Goal: Task Accomplishment & Management: Complete application form

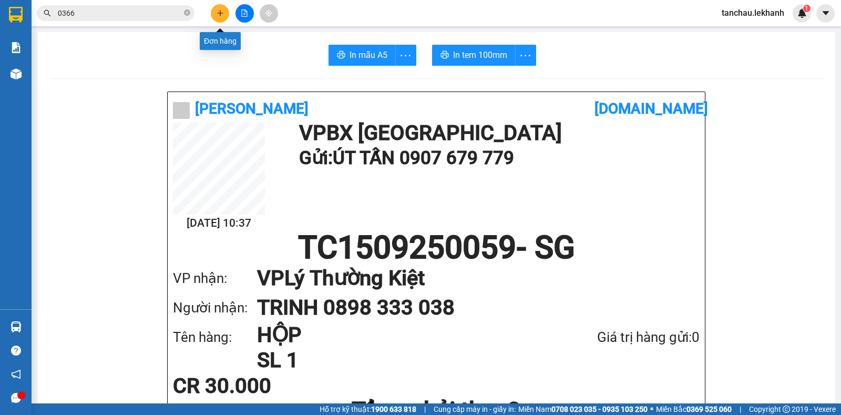
click at [222, 18] on button at bounding box center [220, 13] width 18 height 18
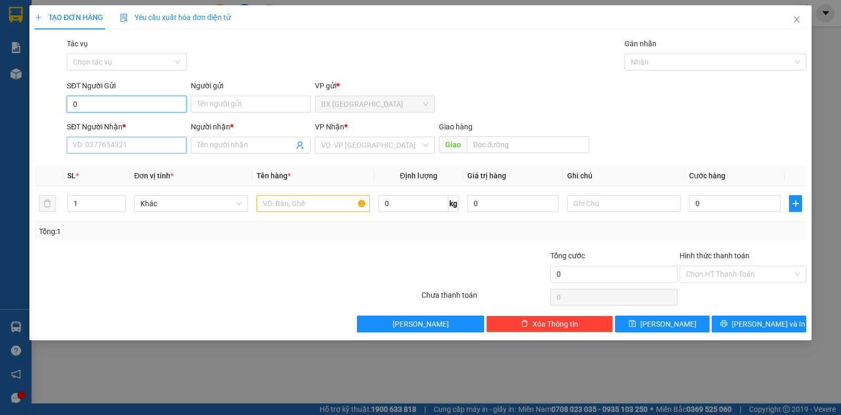
type input "0"
click at [115, 140] on input "SĐT Người Nhận *" at bounding box center [127, 145] width 120 height 17
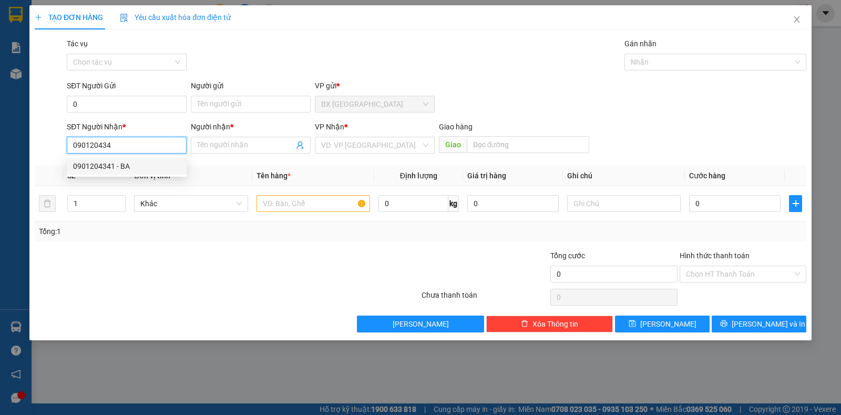
click at [115, 164] on div "0901204341 - BA" at bounding box center [126, 166] width 107 height 12
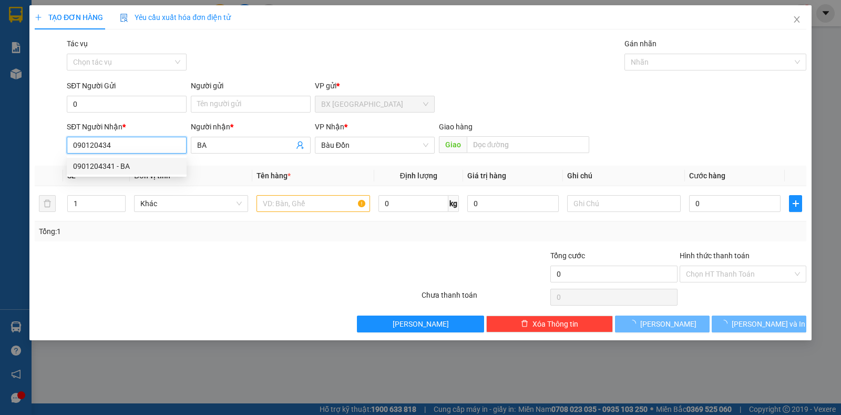
type input "0901204341"
type input "BA"
type input "30.000"
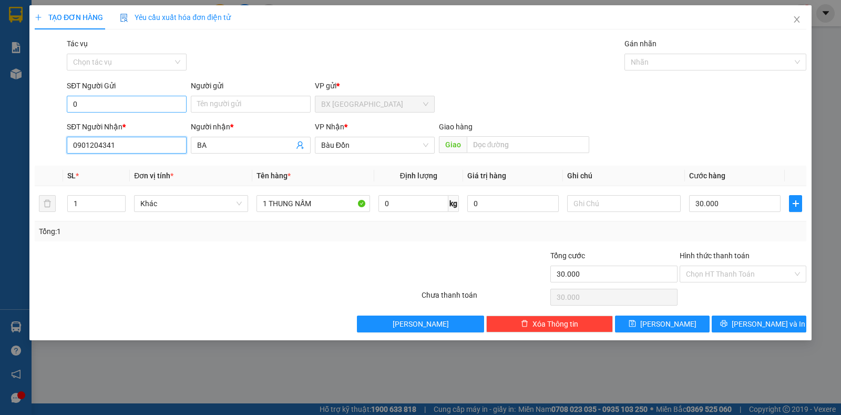
type input "0901204341"
click at [104, 101] on input "0" at bounding box center [127, 104] width 120 height 17
drag, startPoint x: 110, startPoint y: 124, endPoint x: 120, endPoint y: 135, distance: 14.5
click at [111, 124] on div "0876610927 - HÂN" at bounding box center [126, 125] width 107 height 12
type input "0876610927"
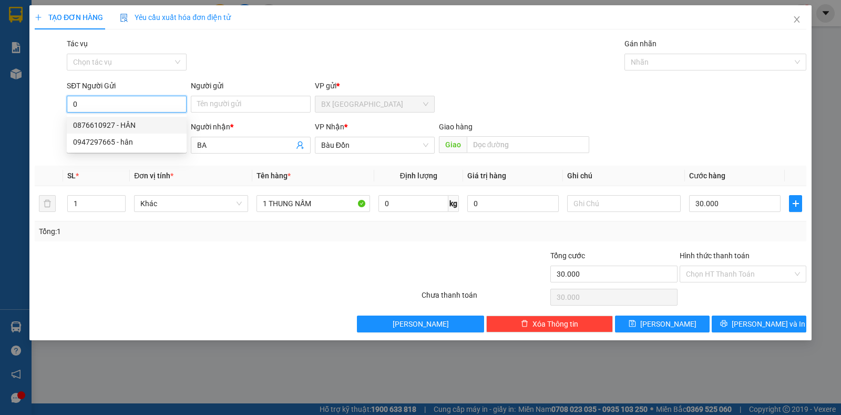
type input "HÂN"
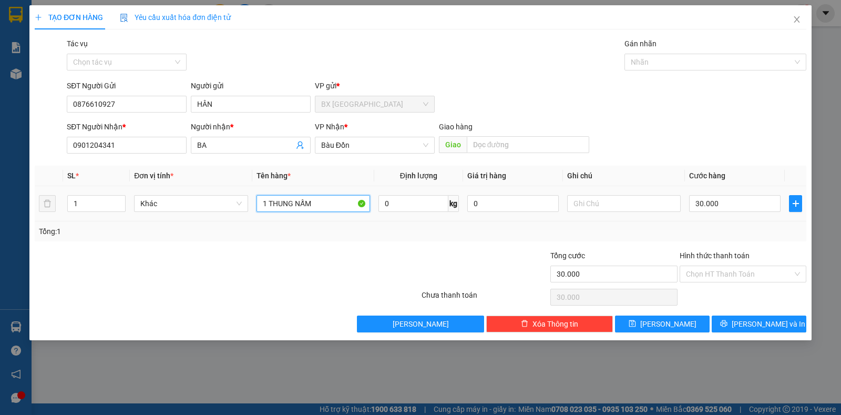
drag, startPoint x: 331, startPoint y: 205, endPoint x: 244, endPoint y: 214, distance: 87.2
click at [244, 214] on tr "1 Khác 1 THUNG NẤM 0 kg 0 30.000" at bounding box center [421, 203] width 772 height 35
type input "GIẤY TỜ"
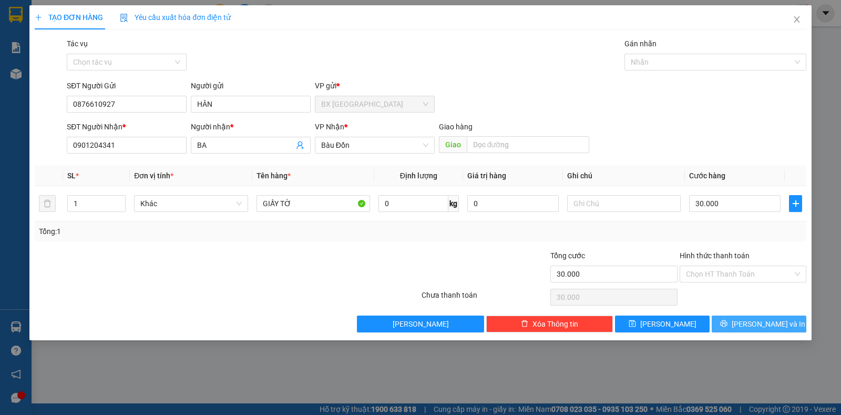
click at [753, 317] on button "[PERSON_NAME] và In" at bounding box center [759, 323] width 95 height 17
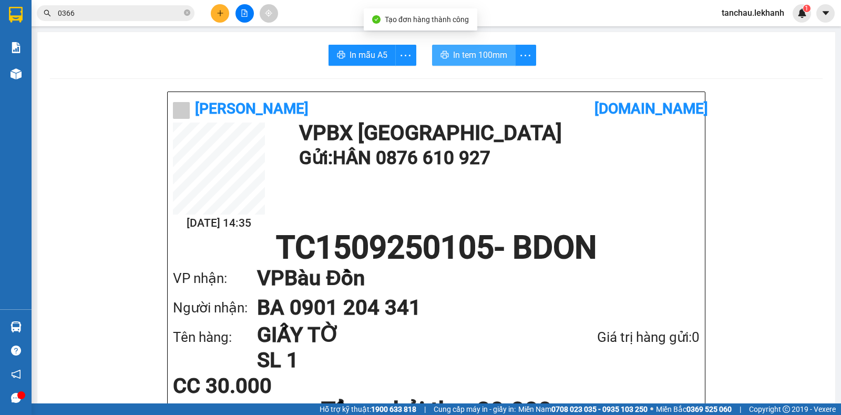
click at [474, 56] on span "In tem 100mm" at bounding box center [480, 54] width 54 height 13
